Goal: Find specific page/section: Find specific page/section

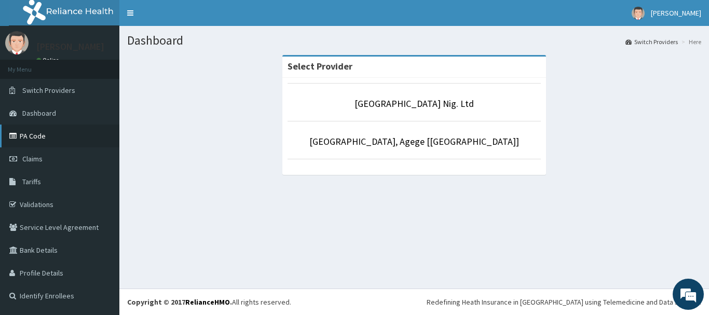
click at [64, 132] on link "PA Code" at bounding box center [59, 136] width 119 height 23
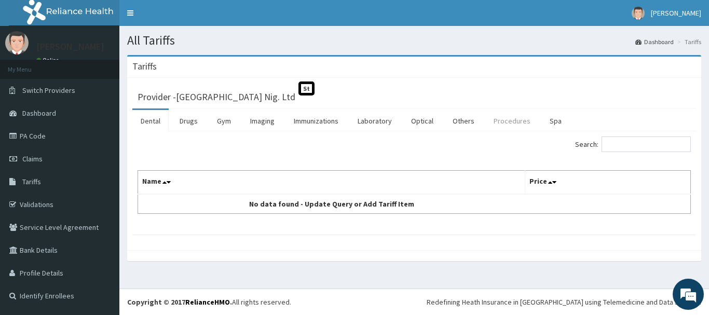
click at [505, 125] on link "Procedures" at bounding box center [511, 121] width 53 height 22
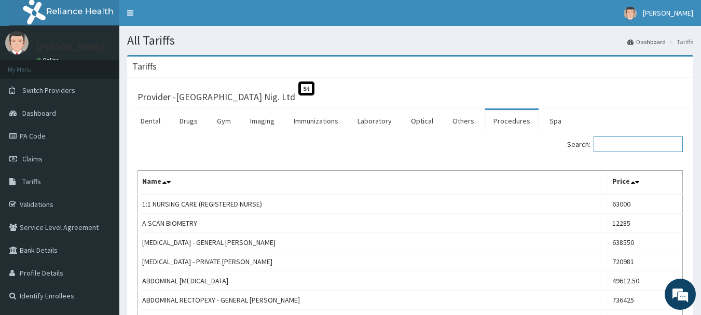
click at [643, 144] on input "Search:" at bounding box center [638, 145] width 89 height 16
paste input "Psychiatric Consult"
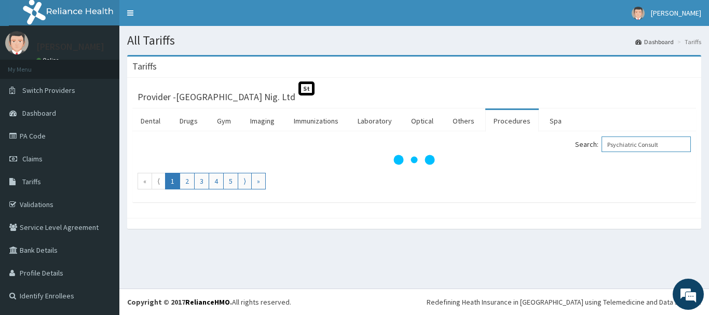
type input "Psychiatric Consult"
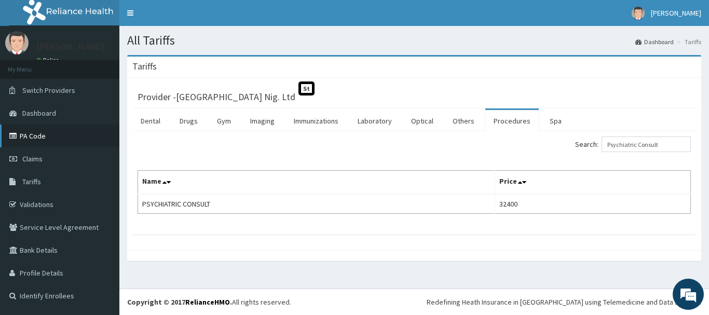
click at [41, 139] on link "PA Code" at bounding box center [59, 136] width 119 height 23
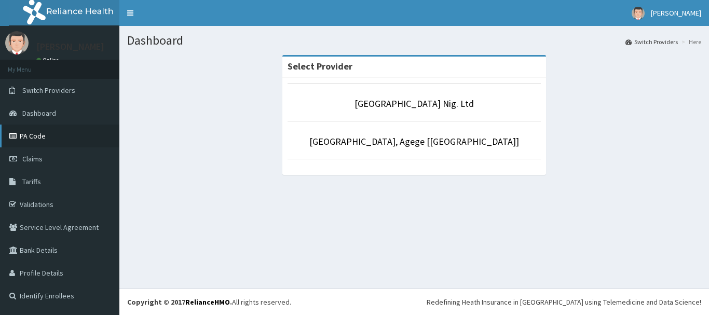
click at [49, 141] on link "PA Code" at bounding box center [59, 136] width 119 height 23
